Goal: Complete application form

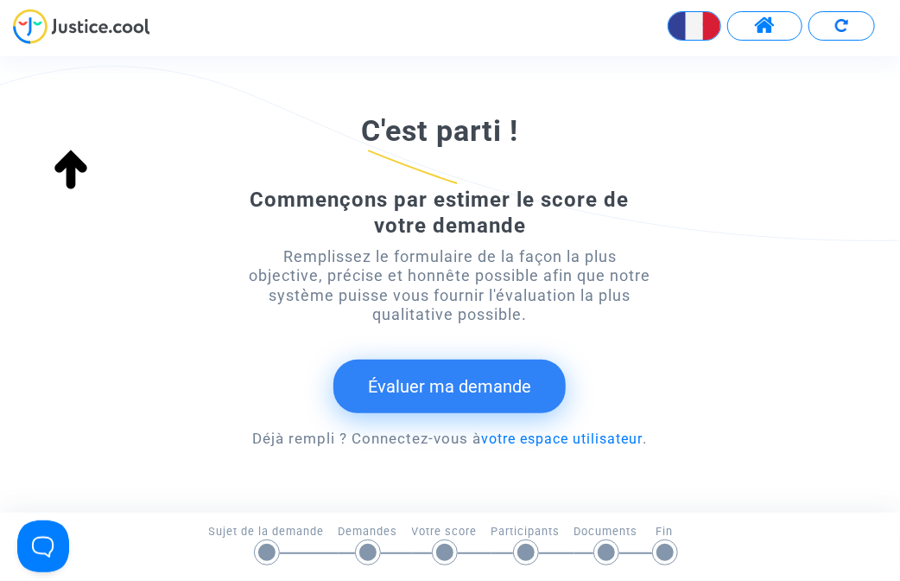
scroll to position [343, 0]
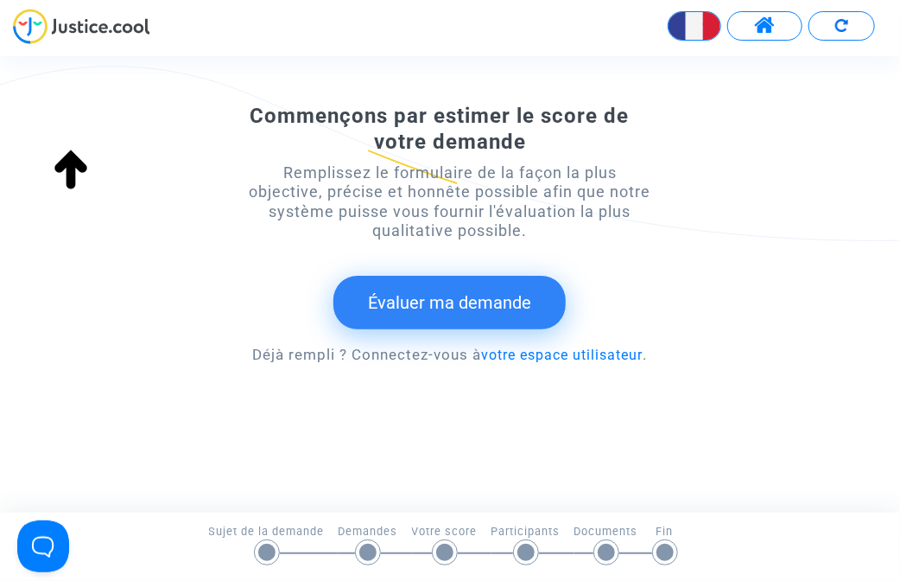
click at [467, 309] on button "Évaluer ma demande" at bounding box center [450, 303] width 232 height 54
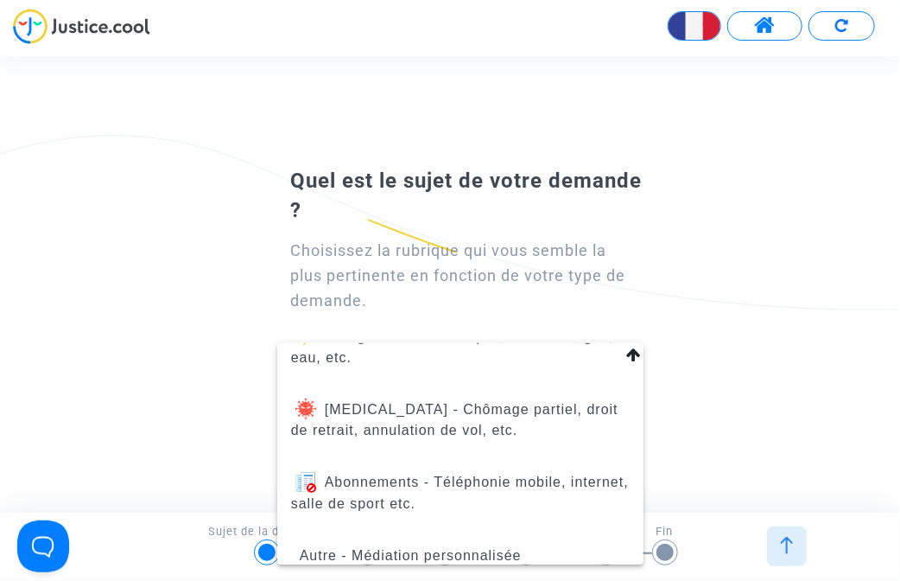
scroll to position [322, 0]
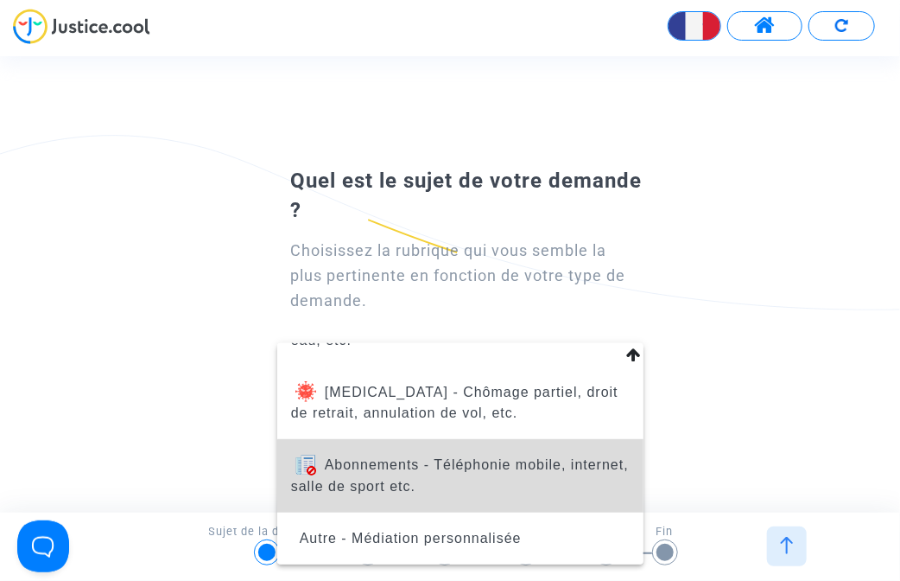
click at [529, 476] on span "Abonnements - Téléphonie mobile, internet, salle de sport etc." at bounding box center [460, 475] width 339 height 73
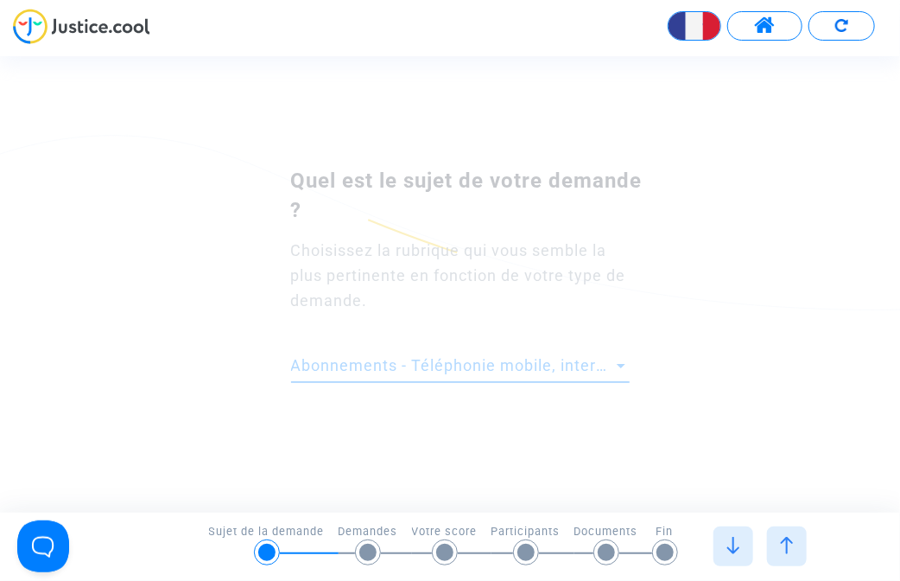
scroll to position [0, 0]
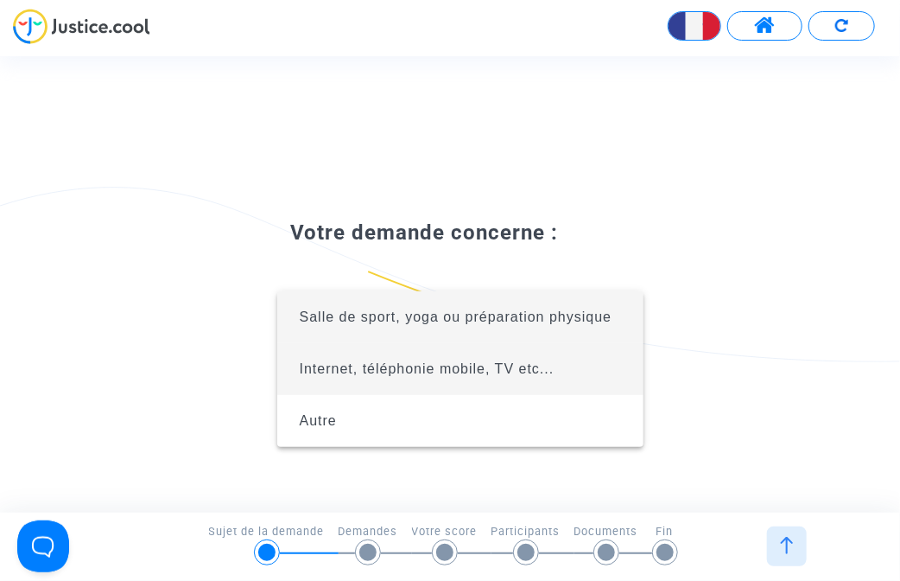
click at [457, 378] on span "Internet, téléphonie mobile, TV etc..." at bounding box center [460, 369] width 339 height 52
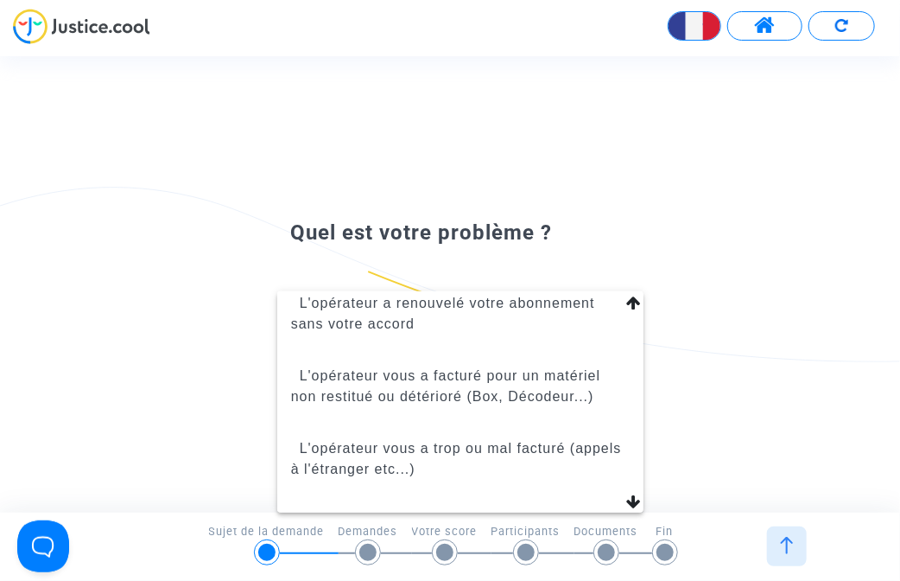
scroll to position [259, 0]
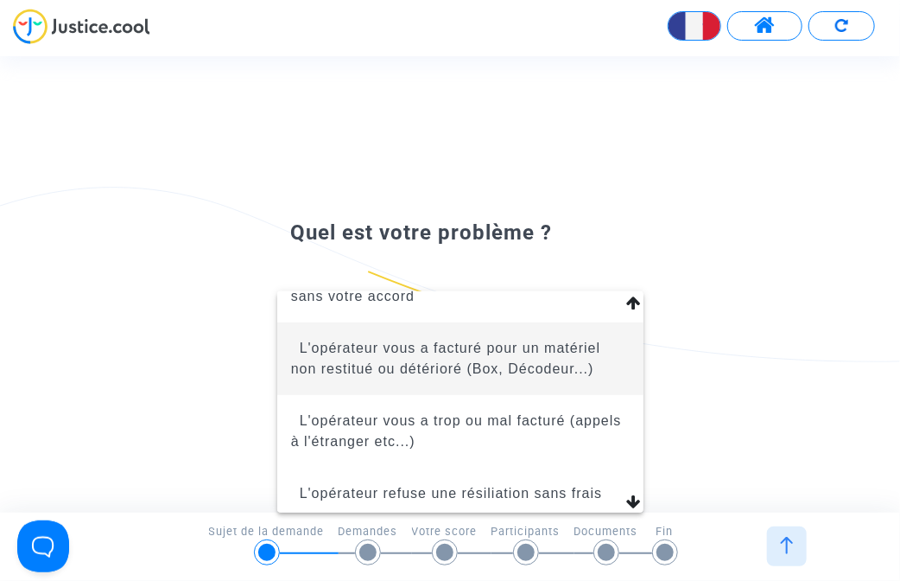
click at [550, 369] on span "L'opérateur vous a facturé pour un matériel non restitué ou détérioré (Box, Déc…" at bounding box center [445, 357] width 309 height 35
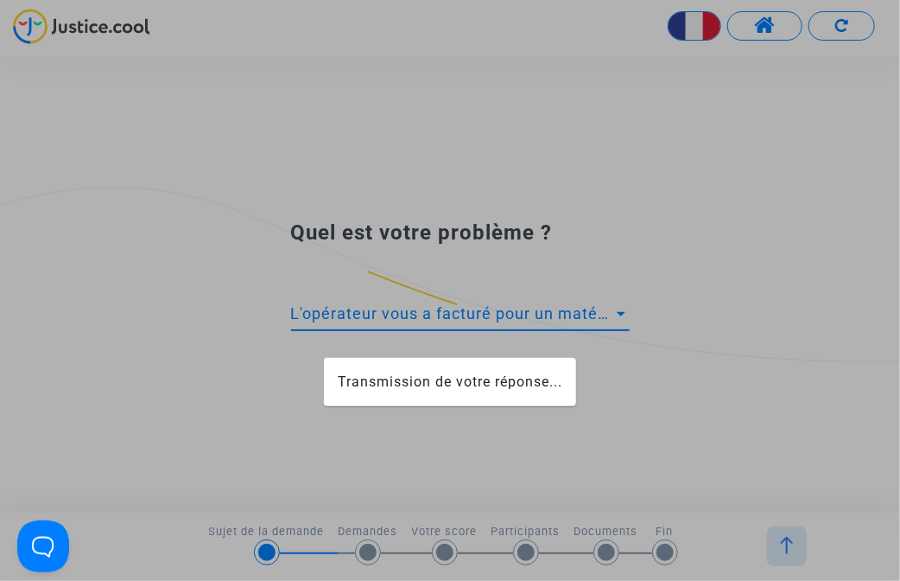
scroll to position [187, 0]
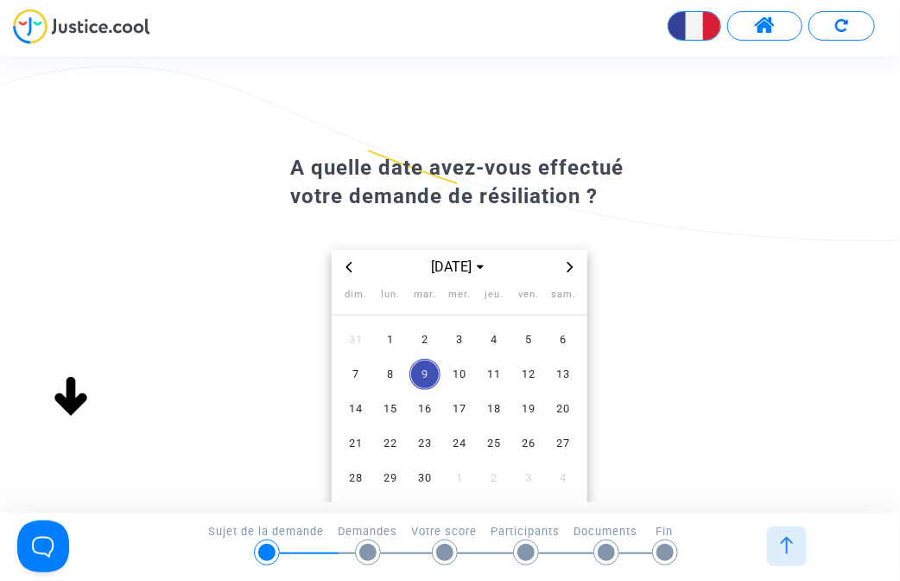
click at [342, 268] on span "Previous month" at bounding box center [349, 267] width 21 height 21
click at [346, 267] on icon "Previous month" at bounding box center [349, 267] width 10 height 10
click at [347, 264] on icon "Previous month" at bounding box center [349, 267] width 10 height 10
click at [576, 441] on span "24" at bounding box center [563, 443] width 31 height 31
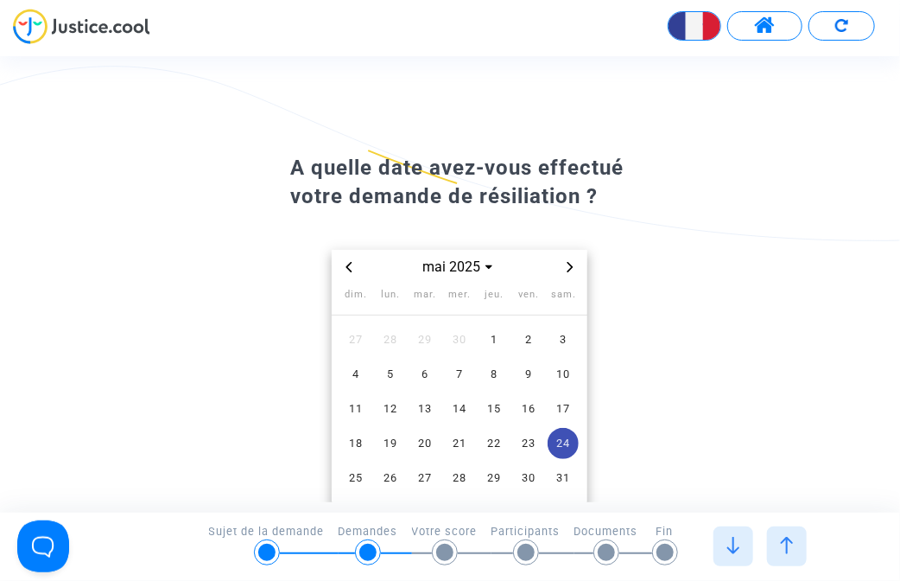
scroll to position [119, 0]
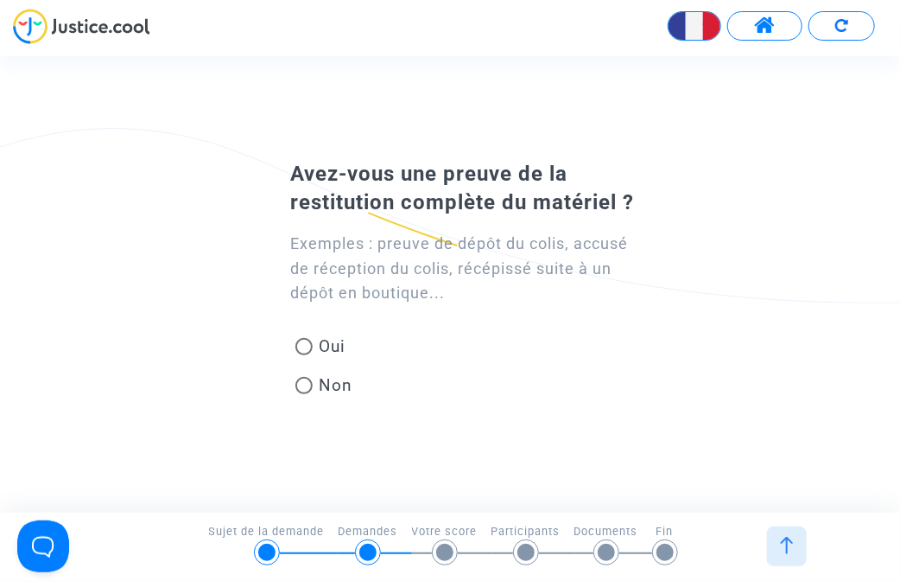
click at [302, 387] on span at bounding box center [304, 385] width 17 height 17
click at [303, 394] on input "Non" at bounding box center [303, 394] width 1 height 1
radio input "true"
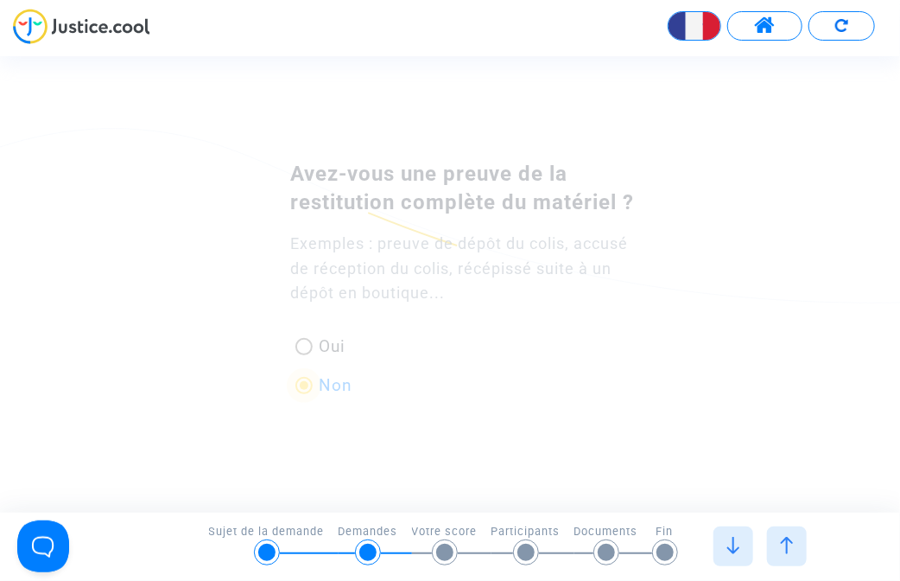
scroll to position [0, 0]
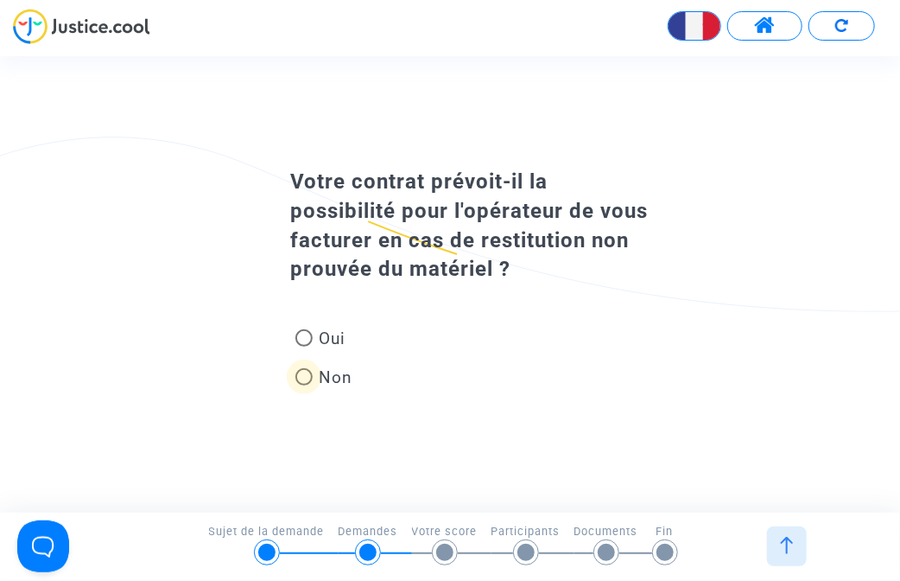
click at [304, 376] on span at bounding box center [304, 376] width 17 height 17
click at [304, 385] on input "Non" at bounding box center [303, 385] width 1 height 1
radio input "true"
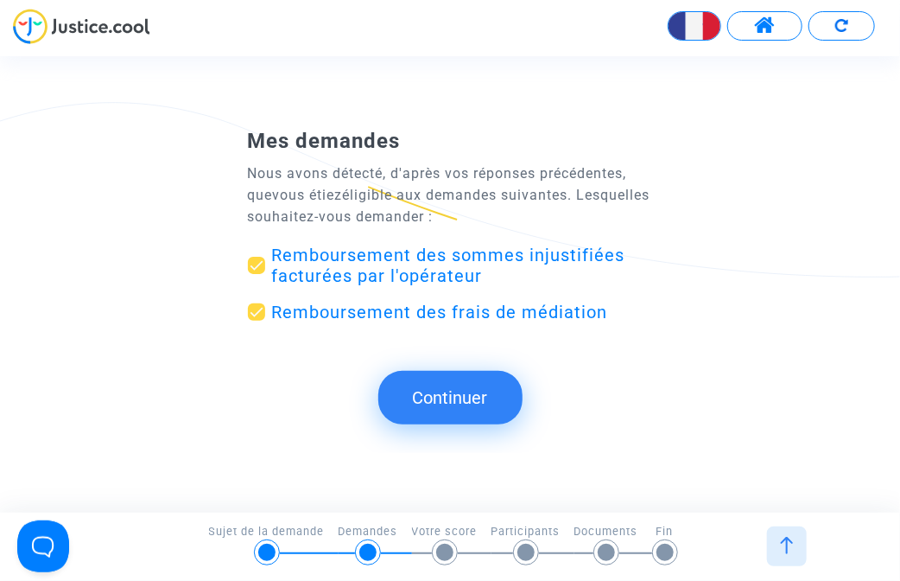
click at [463, 410] on button "Continuer" at bounding box center [450, 398] width 144 height 54
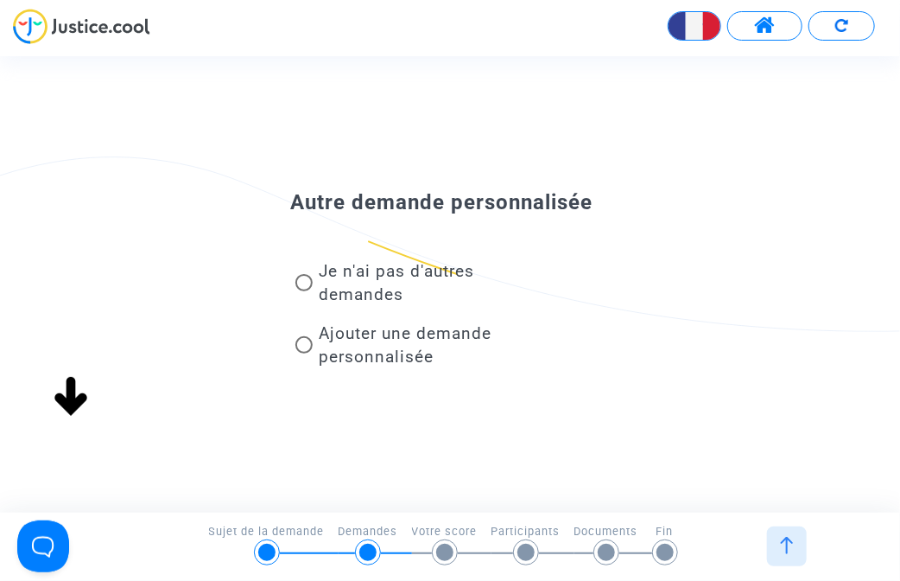
click at [417, 285] on span "Je n'ai pas d'autres demandes" at bounding box center [398, 282] width 156 height 43
click at [304, 291] on input "Je n'ai pas d'autres demandes" at bounding box center [303, 291] width 1 height 1
radio input "true"
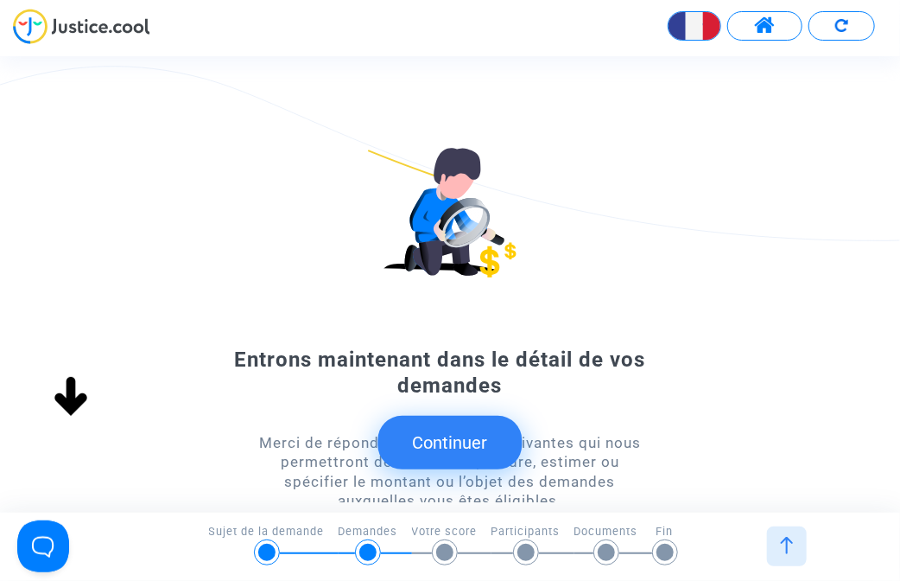
scroll to position [146, 0]
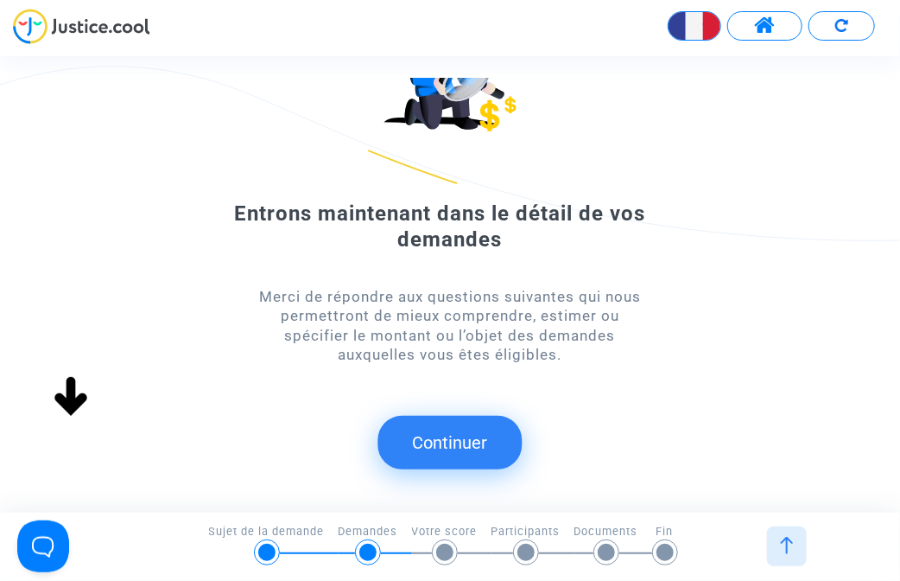
click at [484, 422] on button "Continuer" at bounding box center [450, 443] width 144 height 54
click at [499, 448] on button "Continuer" at bounding box center [450, 443] width 144 height 54
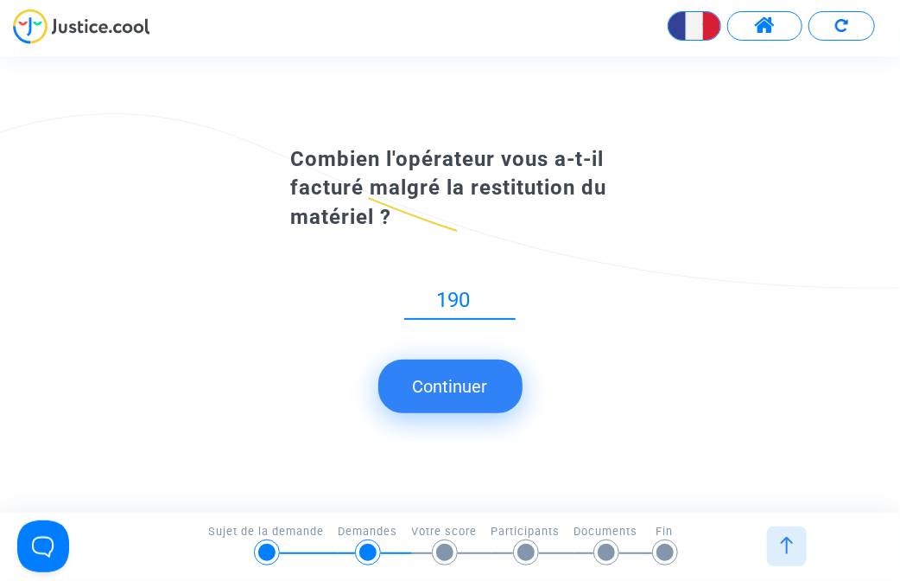
type input "190"
click at [469, 406] on button "Continuer" at bounding box center [450, 386] width 144 height 54
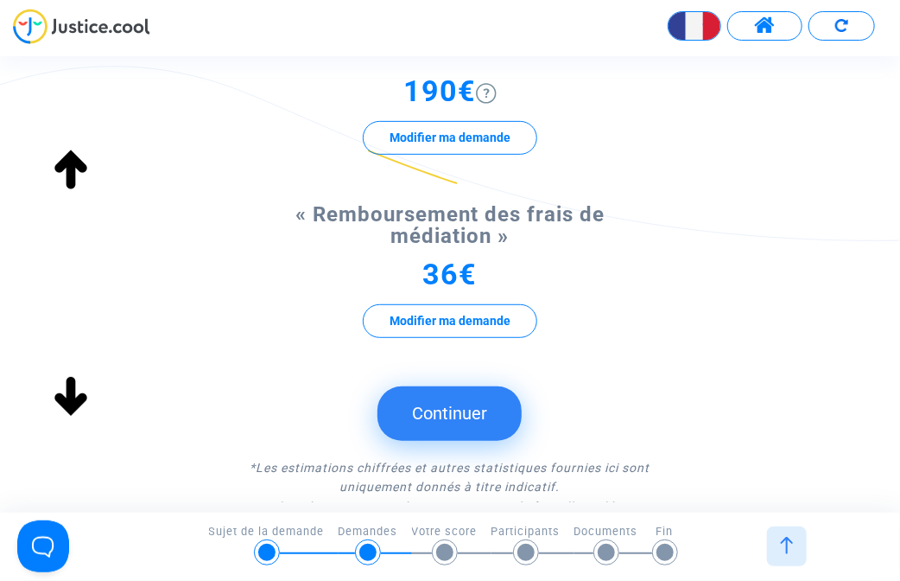
scroll to position [346, 0]
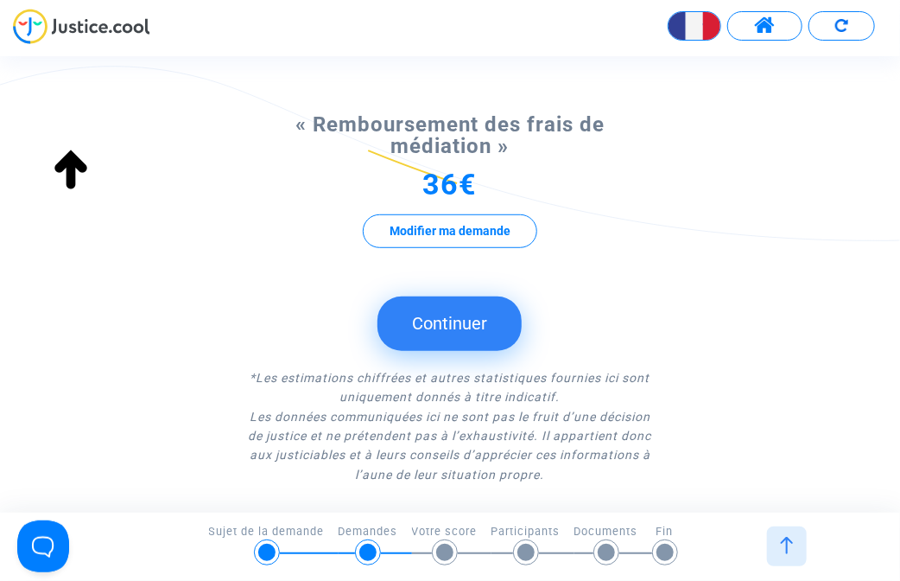
click at [436, 338] on button "Continuer" at bounding box center [450, 323] width 144 height 54
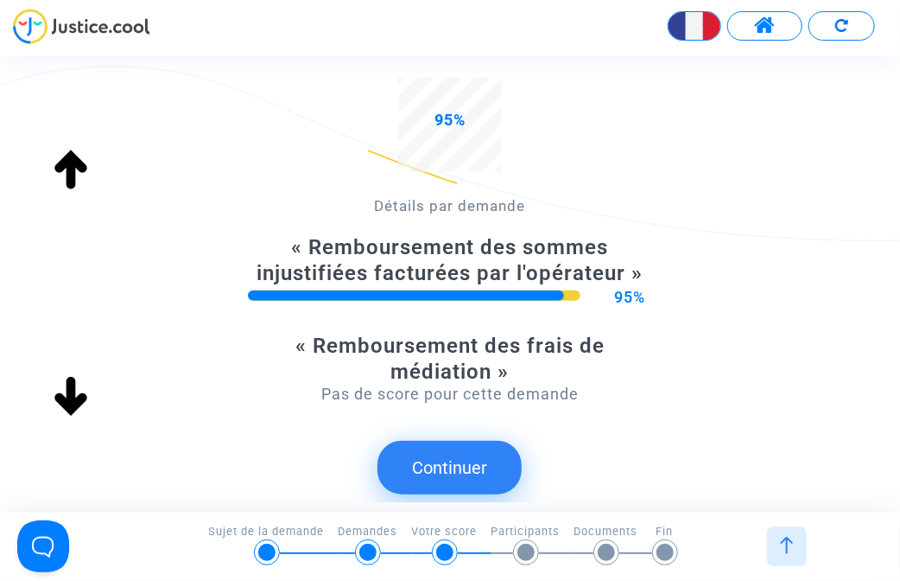
scroll to position [432, 0]
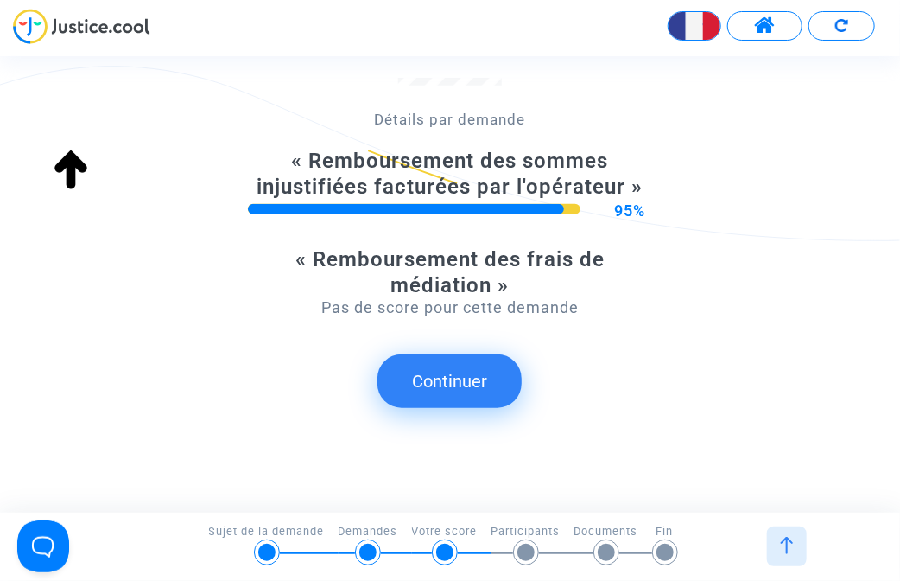
click at [426, 362] on button "Continuer" at bounding box center [450, 381] width 144 height 54
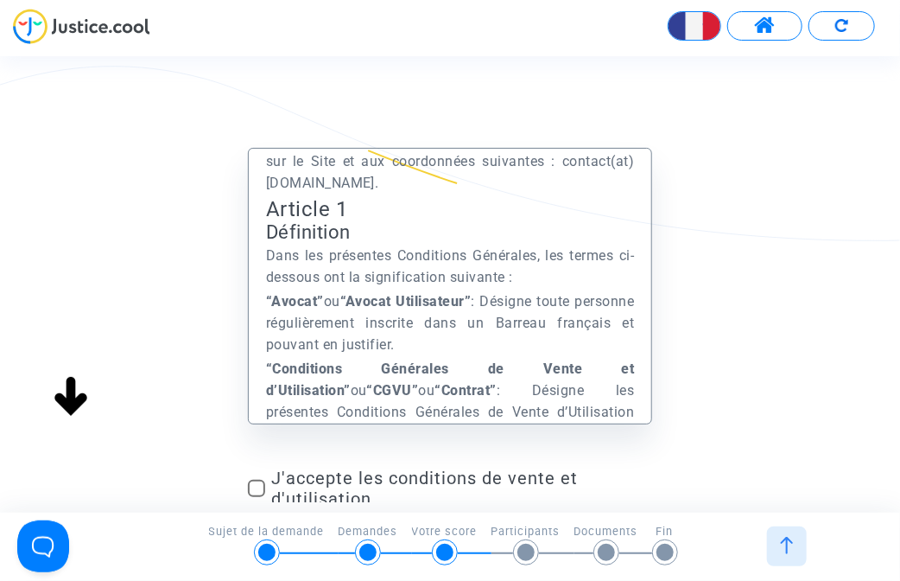
scroll to position [1037, 0]
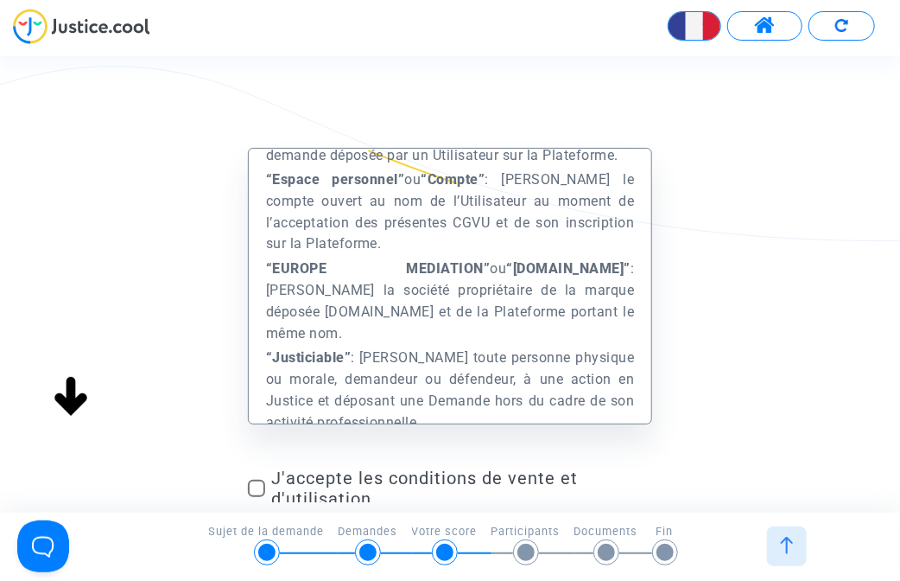
click at [260, 485] on span at bounding box center [256, 488] width 17 height 17
click at [257, 497] on input "J'accepte les conditions de vente et d'utilisation" at bounding box center [256, 497] width 1 height 1
checkbox input "true"
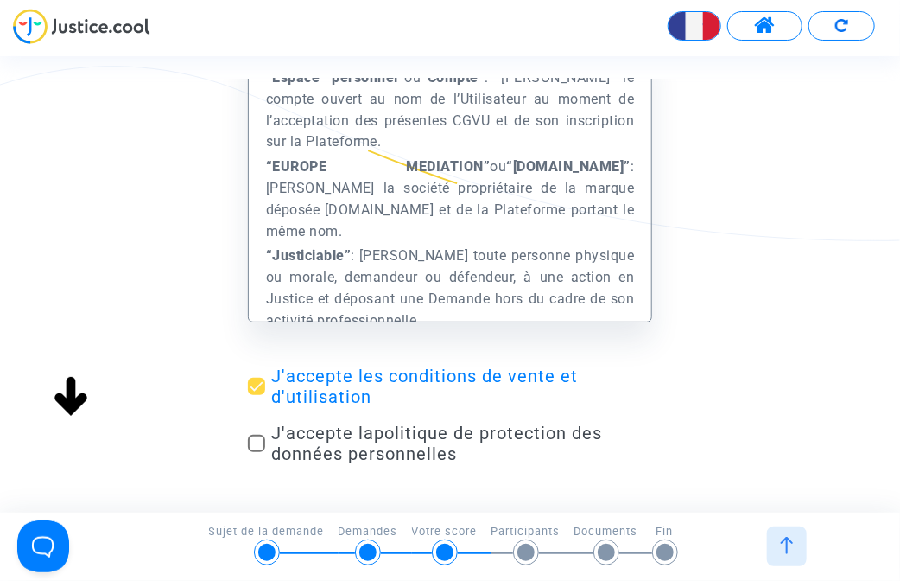
scroll to position [200, 0]
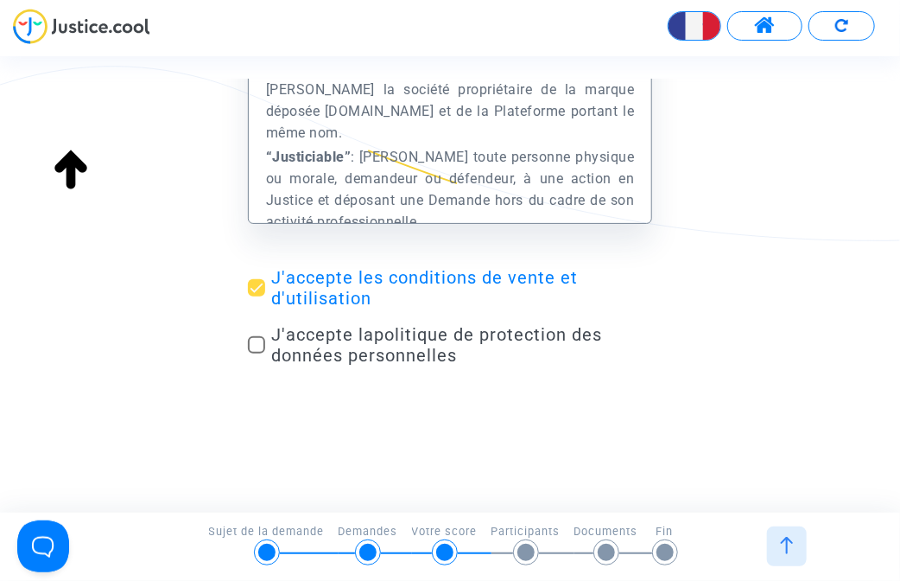
click at [245, 350] on div "Préambule Le présent Site est édité et exploité par la société Europe Médiation…" at bounding box center [450, 181] width 900 height 468
click at [258, 347] on span at bounding box center [256, 344] width 17 height 17
click at [257, 353] on input "J'accepte la politique de protection des données personnelles" at bounding box center [256, 353] width 1 height 1
checkbox input "true"
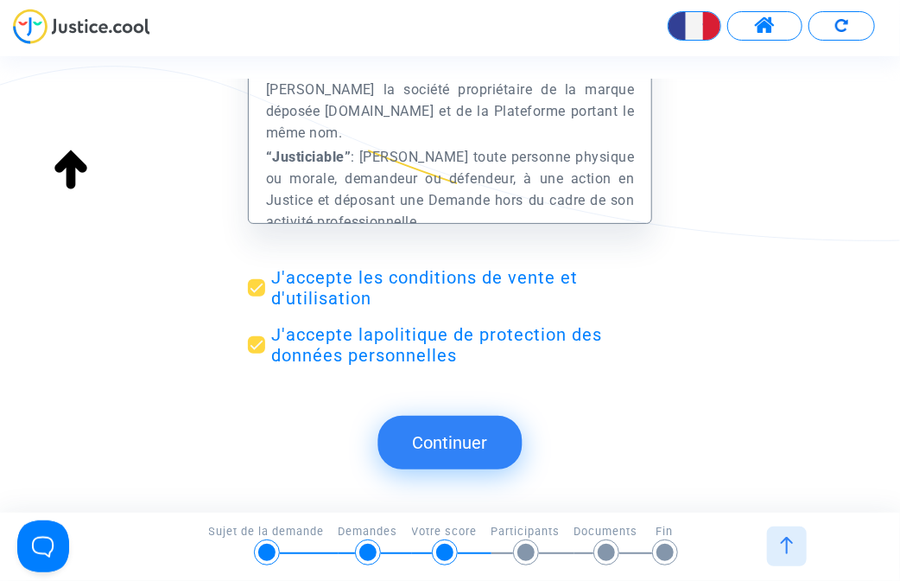
click at [460, 438] on button "Continuer" at bounding box center [450, 443] width 144 height 54
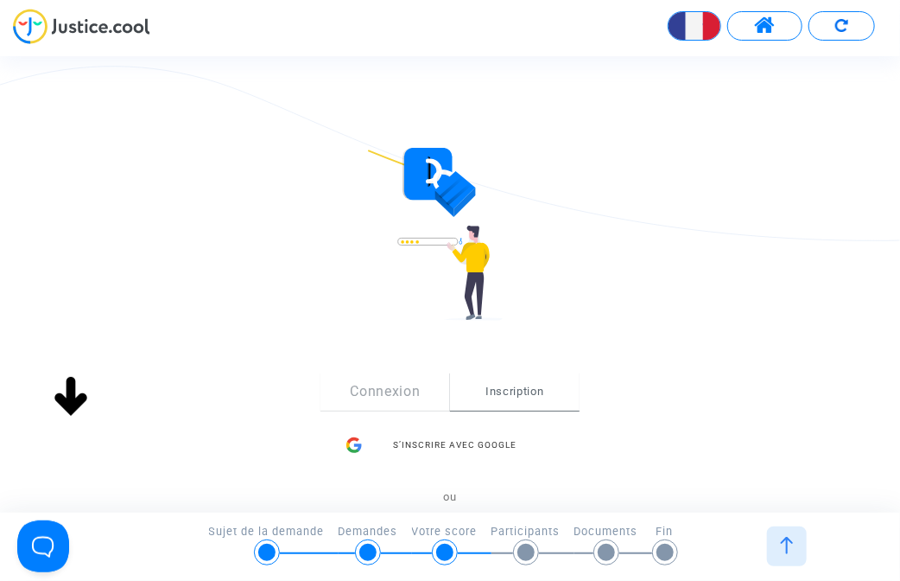
scroll to position [311, 0]
